Goal: Task Accomplishment & Management: Complete application form

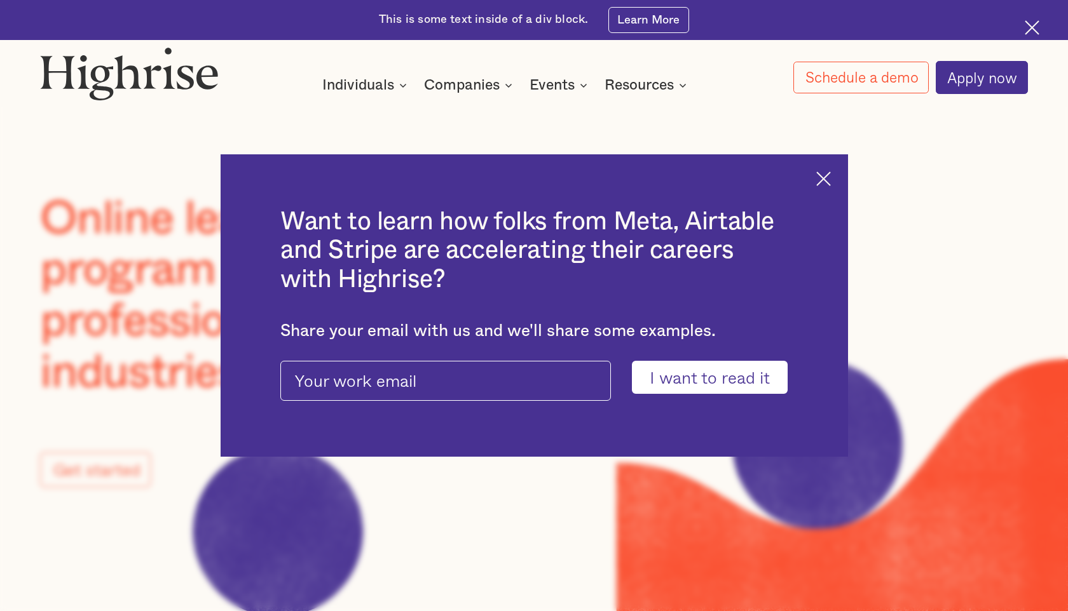
click at [153, 574] on div "Want to learn how folks from Meta, Airtable and Stripe are accelerating their c…" at bounding box center [534, 305] width 1068 height 611
click at [822, 179] on img at bounding box center [823, 179] width 15 height 15
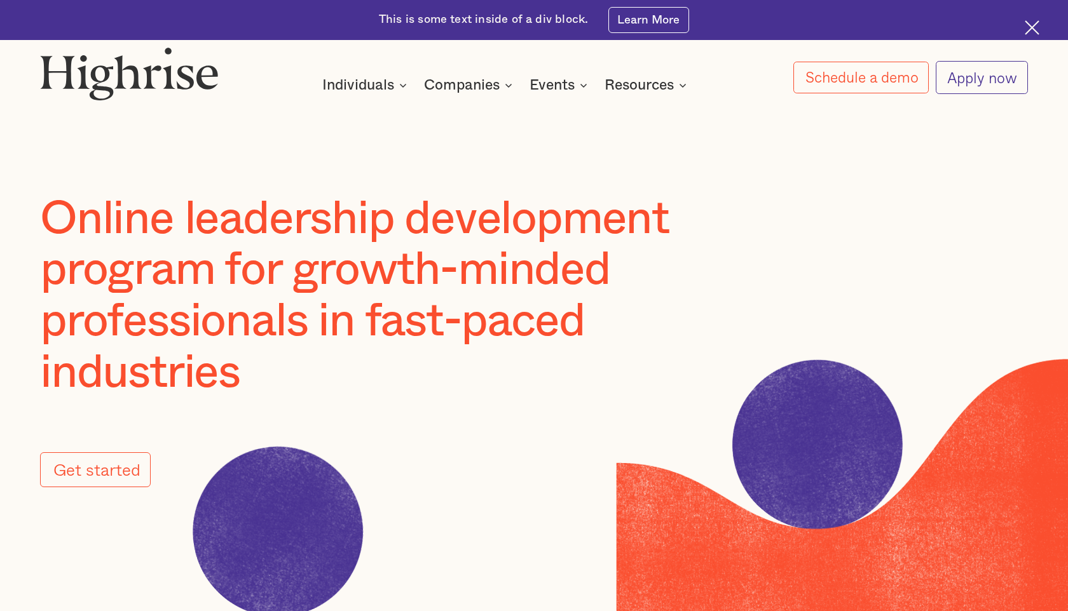
click at [971, 90] on link "Apply now" at bounding box center [981, 77] width 92 height 32
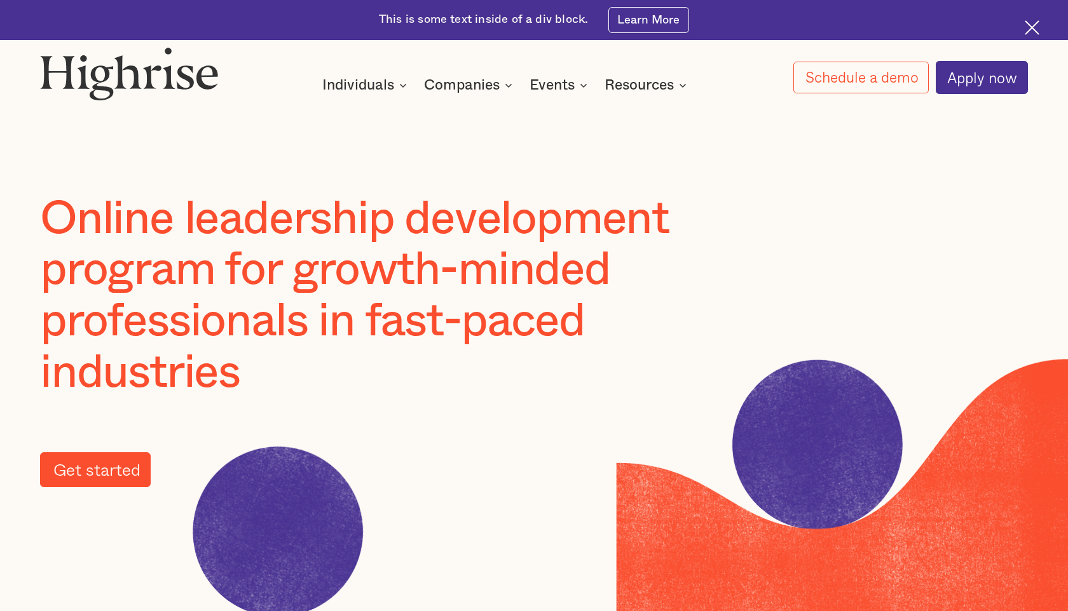
click at [90, 475] on link "Get started" at bounding box center [95, 469] width 111 height 35
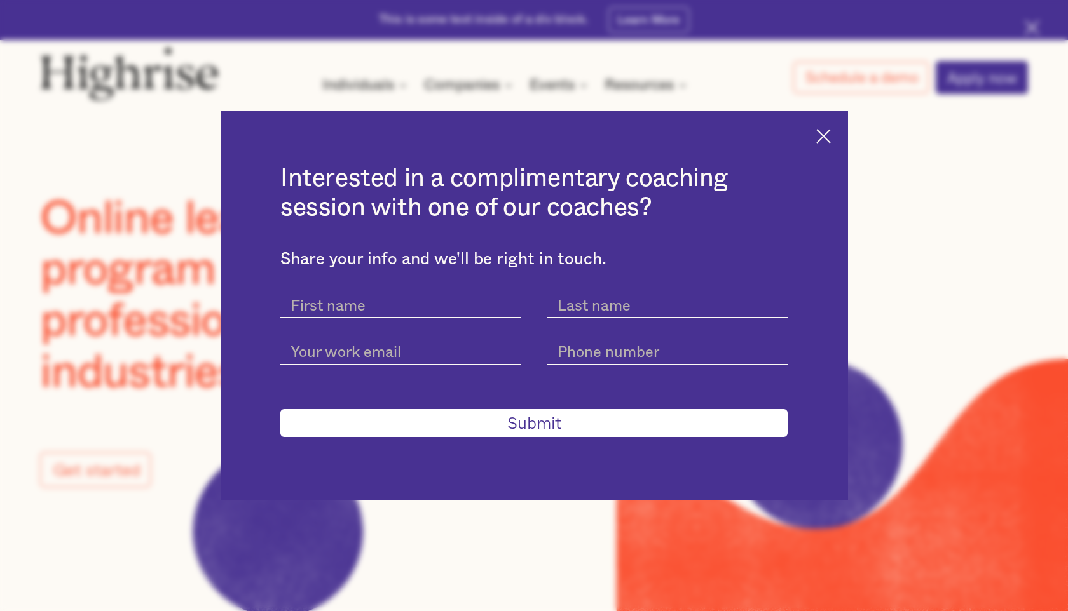
click at [823, 135] on img at bounding box center [823, 136] width 15 height 15
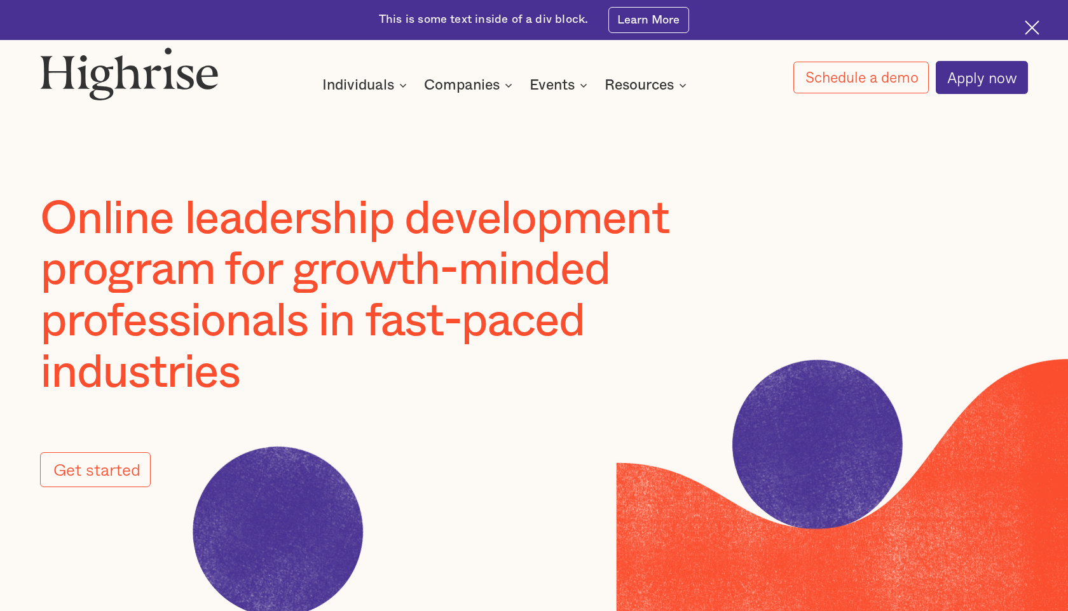
click at [1033, 25] on img at bounding box center [1031, 27] width 15 height 15
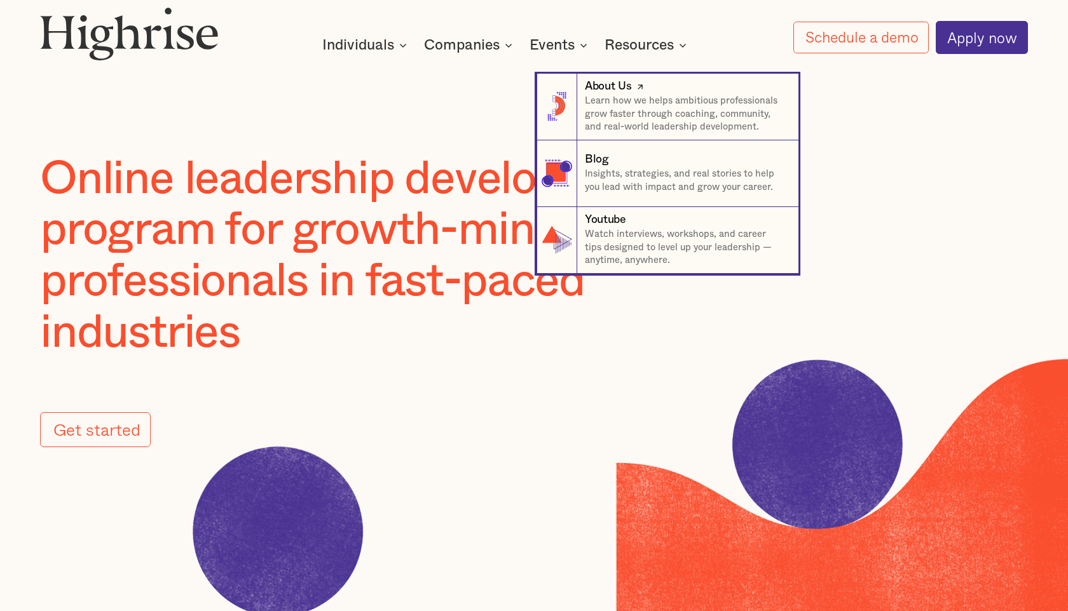
click at [609, 90] on div "About Us" at bounding box center [608, 87] width 46 height 16
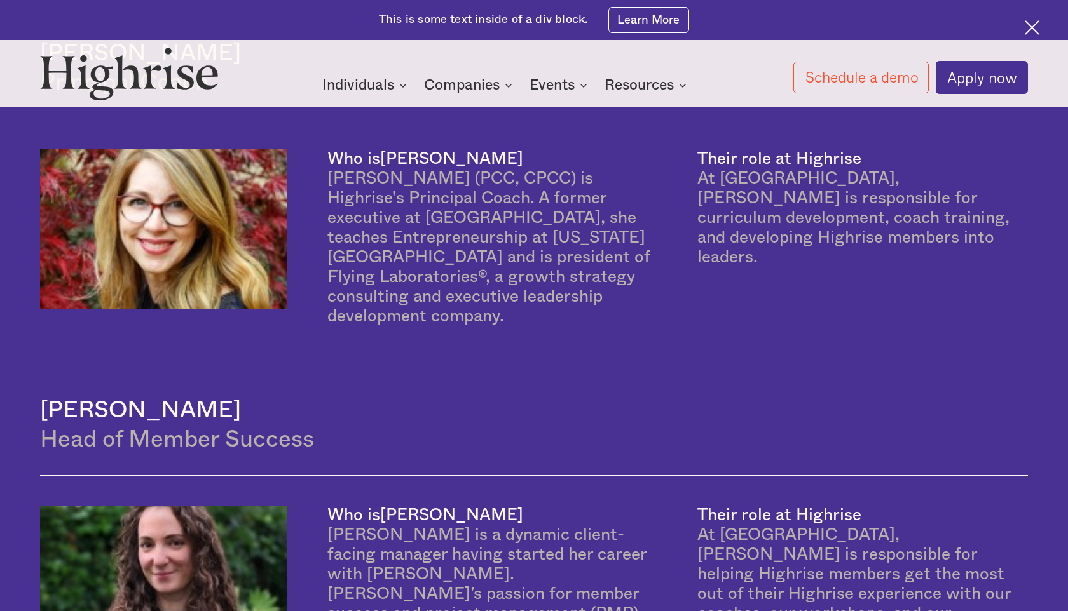
scroll to position [1313, 0]
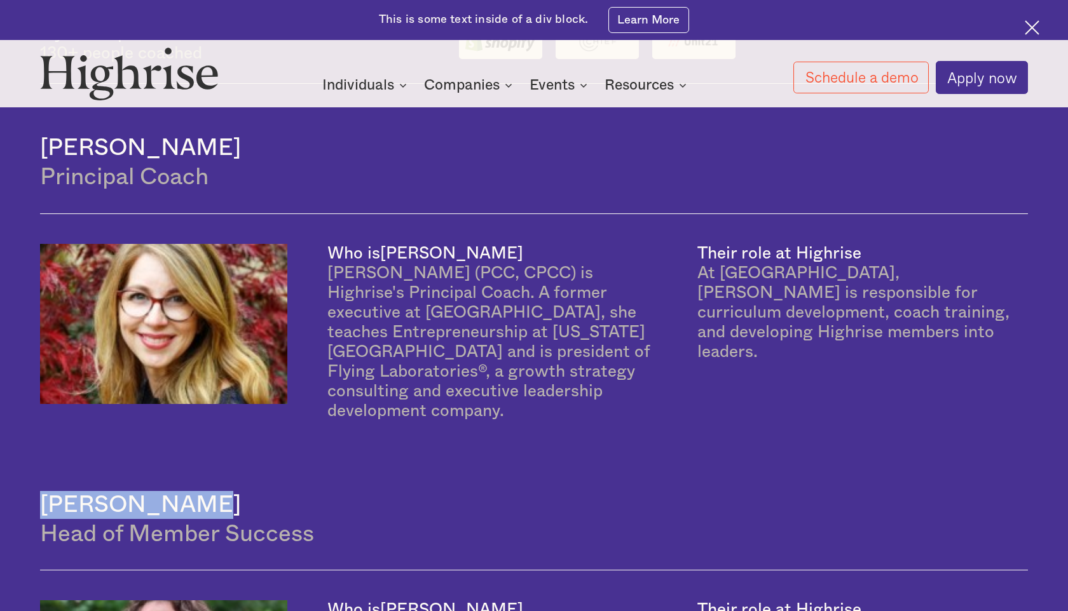
drag, startPoint x: 44, startPoint y: 489, endPoint x: 178, endPoint y: 496, distance: 134.3
click at [178, 496] on h4 "[PERSON_NAME]" at bounding box center [533, 505] width 987 height 28
click at [147, 494] on h4 "[PERSON_NAME]" at bounding box center [533, 505] width 987 height 28
click at [91, 491] on h4 "[PERSON_NAME]" at bounding box center [533, 505] width 987 height 28
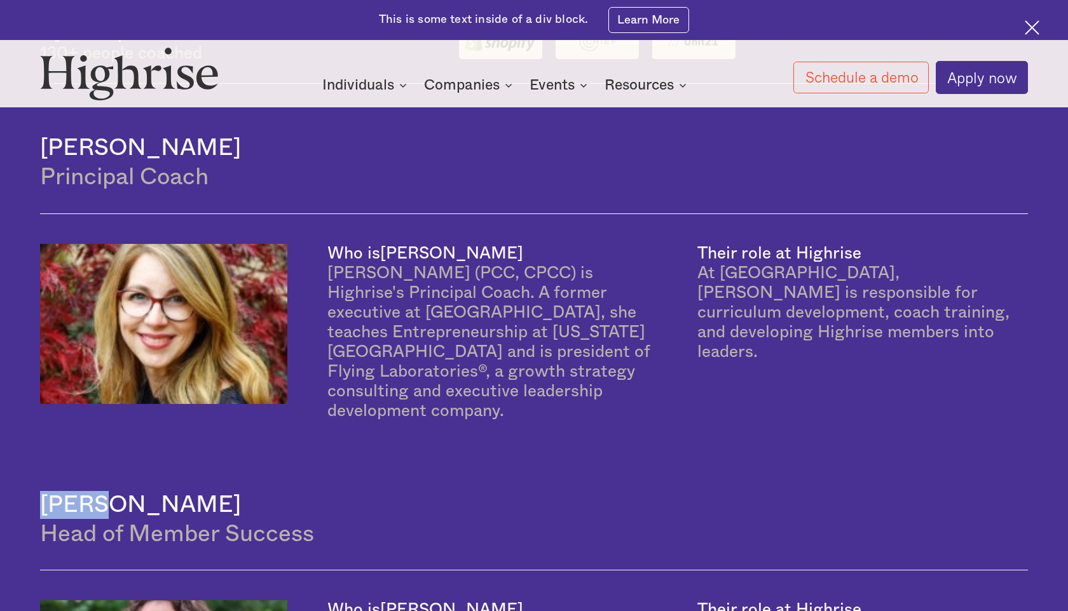
click at [91, 491] on h4 "[PERSON_NAME]" at bounding box center [533, 505] width 987 height 28
click at [136, 501] on h4 "[PERSON_NAME]" at bounding box center [533, 505] width 987 height 28
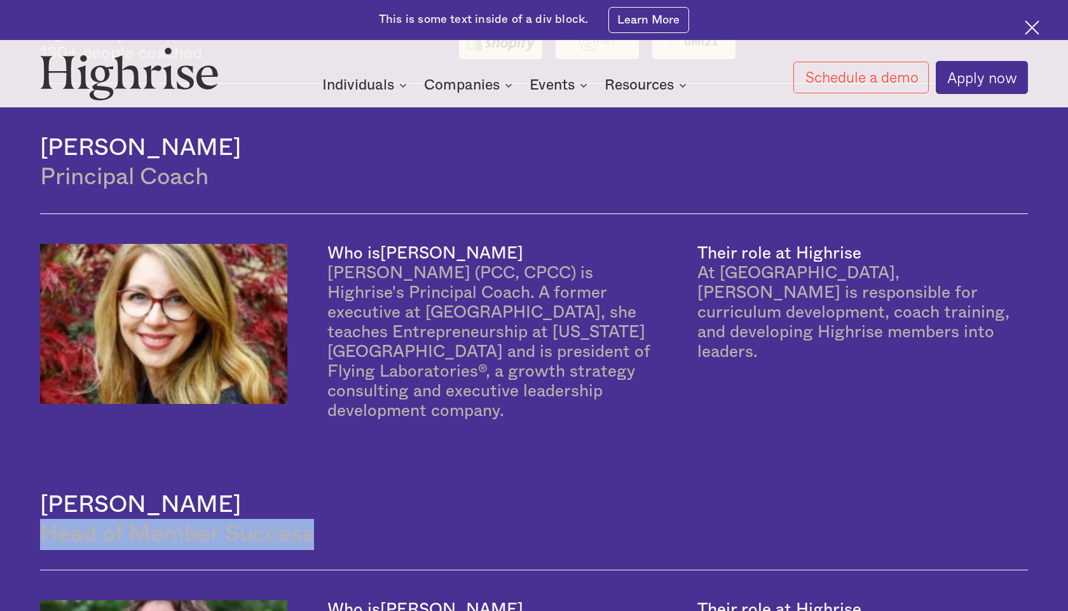
drag, startPoint x: 42, startPoint y: 514, endPoint x: 316, endPoint y: 521, distance: 274.0
click at [316, 521] on div "Head of Member Success" at bounding box center [533, 534] width 987 height 31
click at [282, 519] on div "Head of Member Success" at bounding box center [533, 534] width 987 height 31
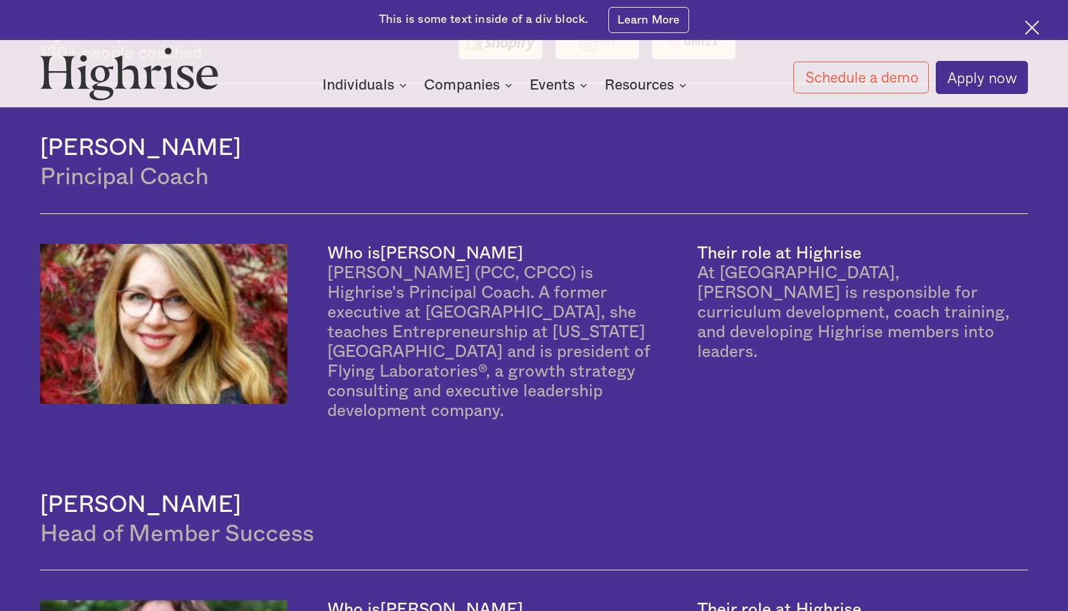
click at [372, 526] on div "Head of Member Success" at bounding box center [533, 534] width 987 height 31
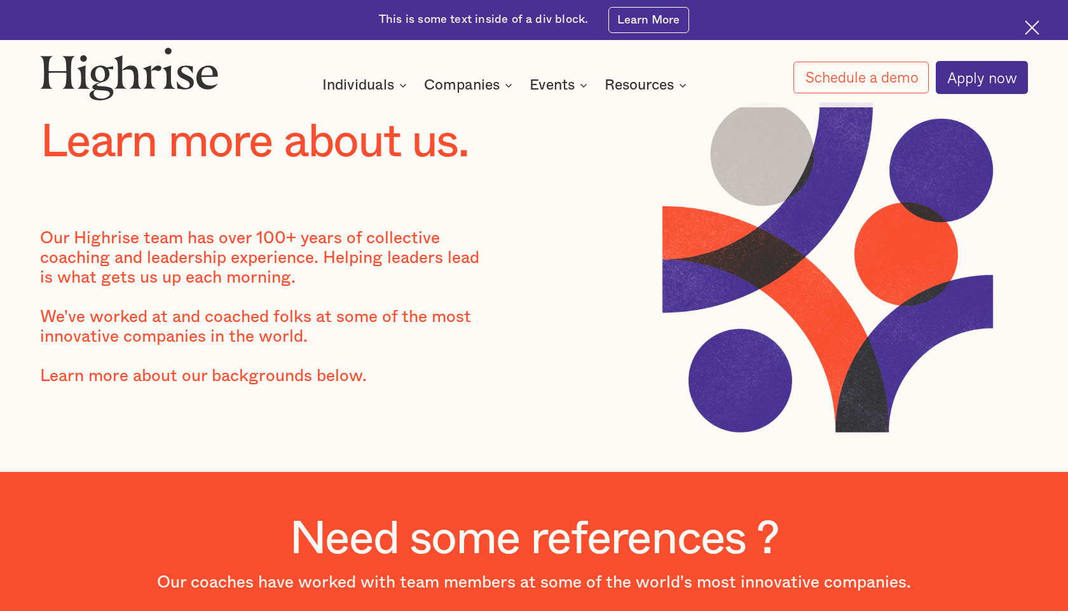
scroll to position [0, 0]
